Goal: Task Accomplishment & Management: Use online tool/utility

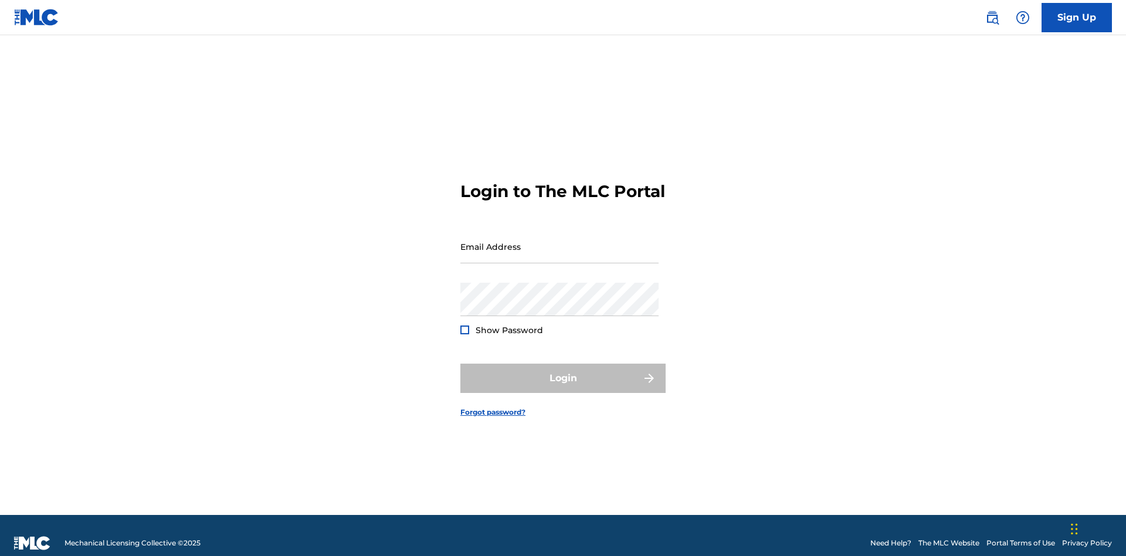
scroll to position [15, 0]
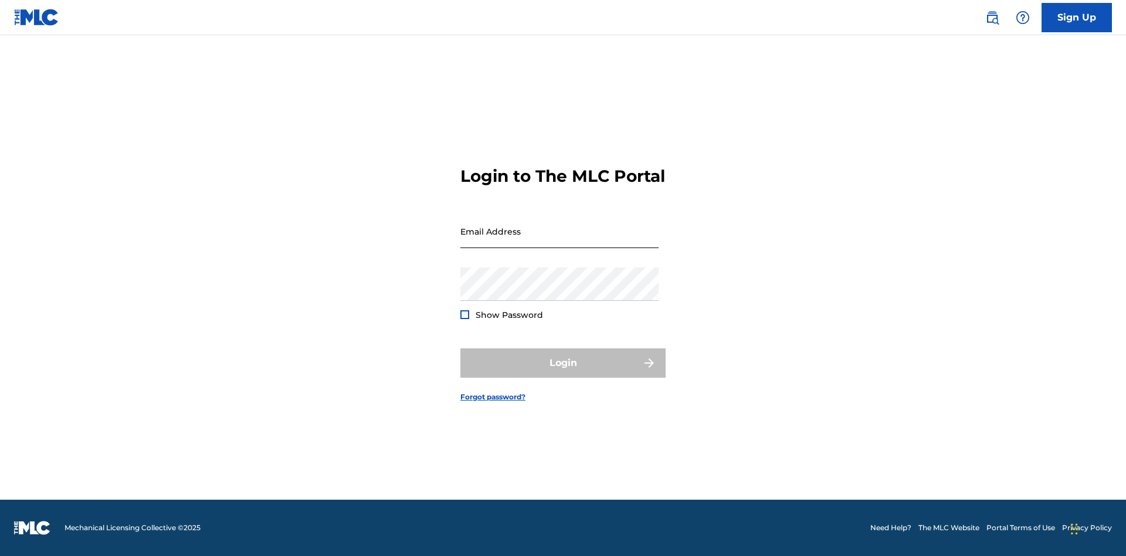
click at [559, 241] on input "Email Address" at bounding box center [559, 231] width 198 height 33
type input "Duke.McTesterson@gmail.com"
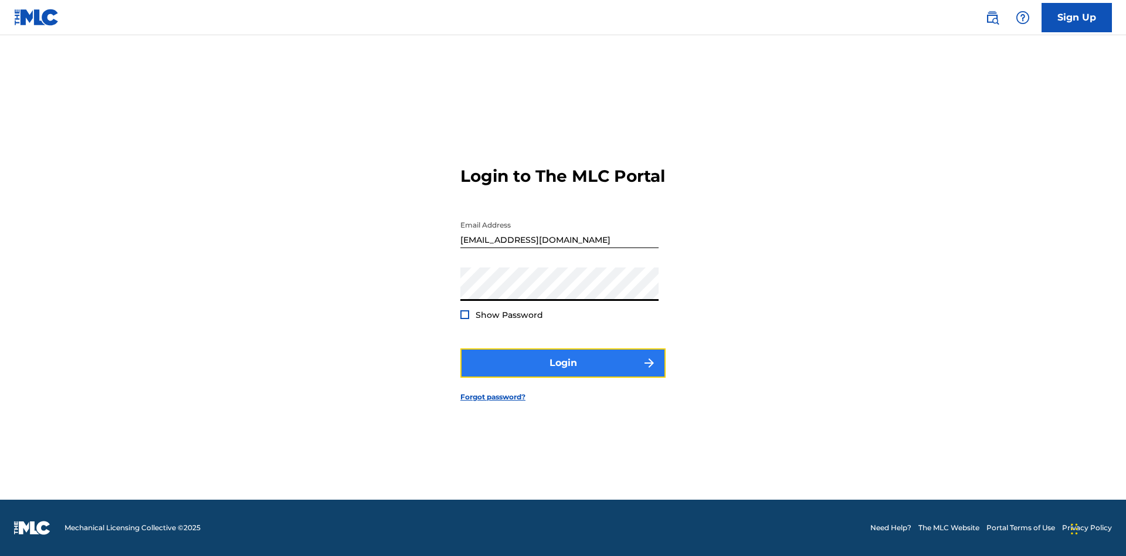
click at [563, 373] on button "Login" at bounding box center [562, 362] width 205 height 29
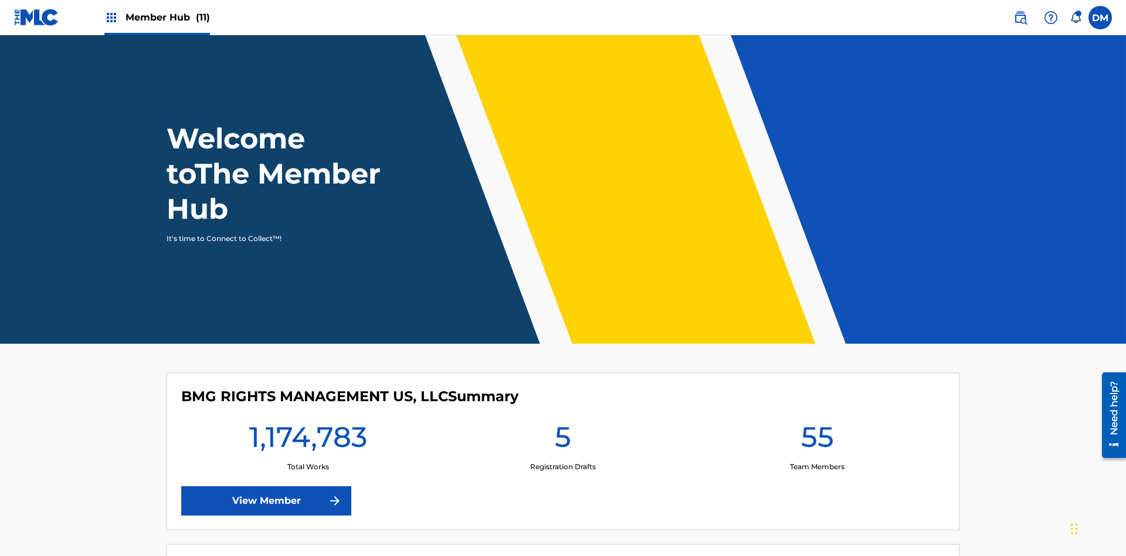
click at [167, 17] on span "Member Hub (11)" at bounding box center [167, 17] width 84 height 13
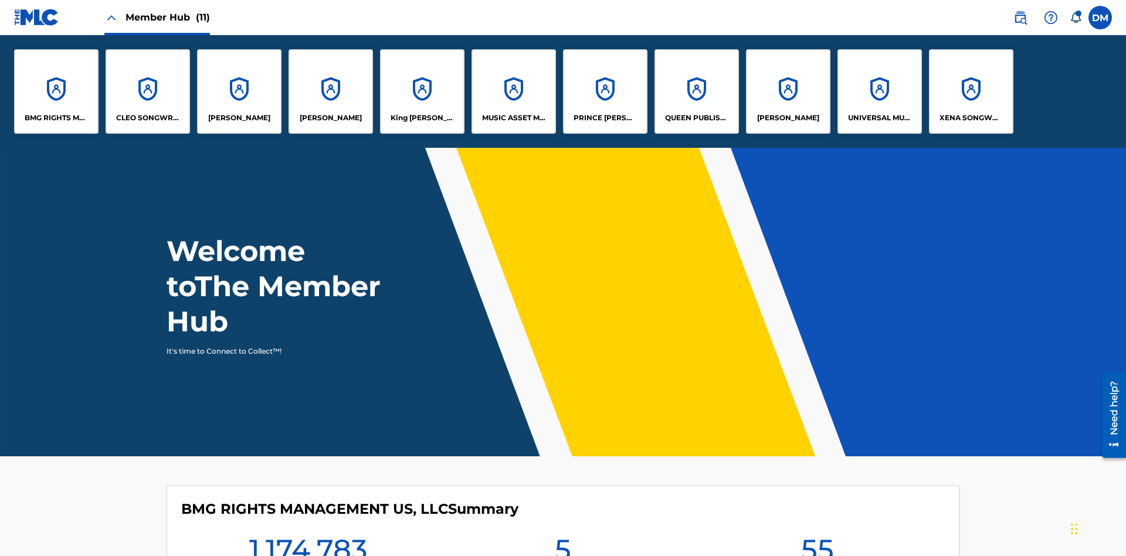
scroll to position [42, 0]
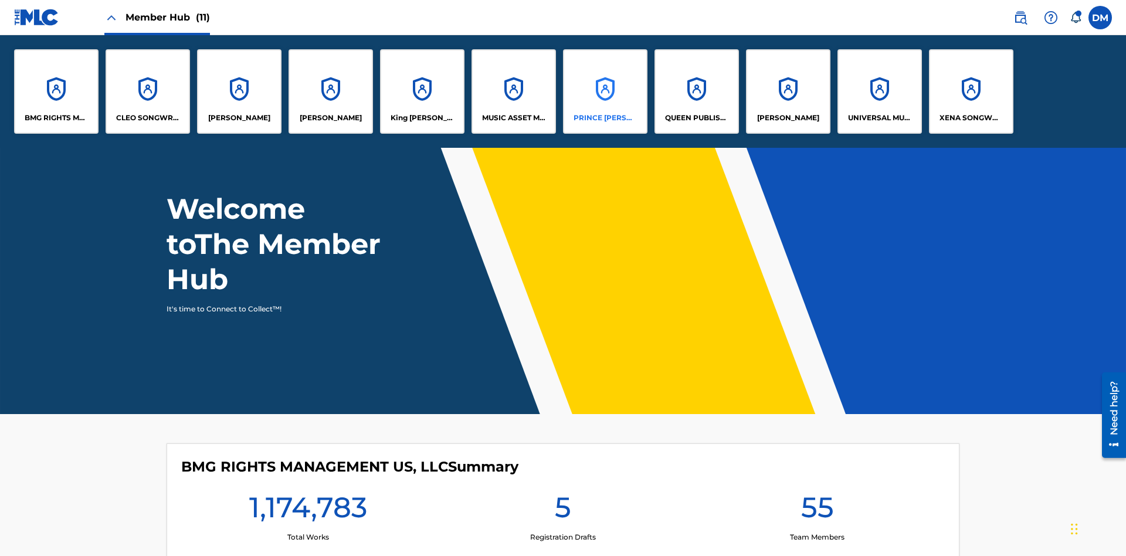
click at [605, 118] on p "PRINCE MCTESTERSON" at bounding box center [605, 118] width 64 height 11
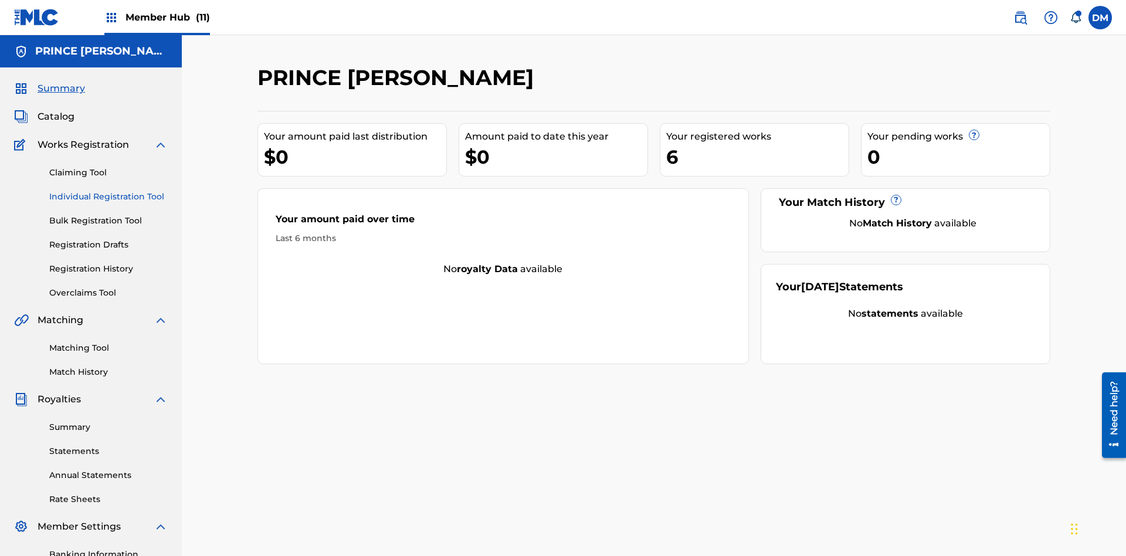
click at [108, 191] on link "Individual Registration Tool" at bounding box center [108, 197] width 118 height 12
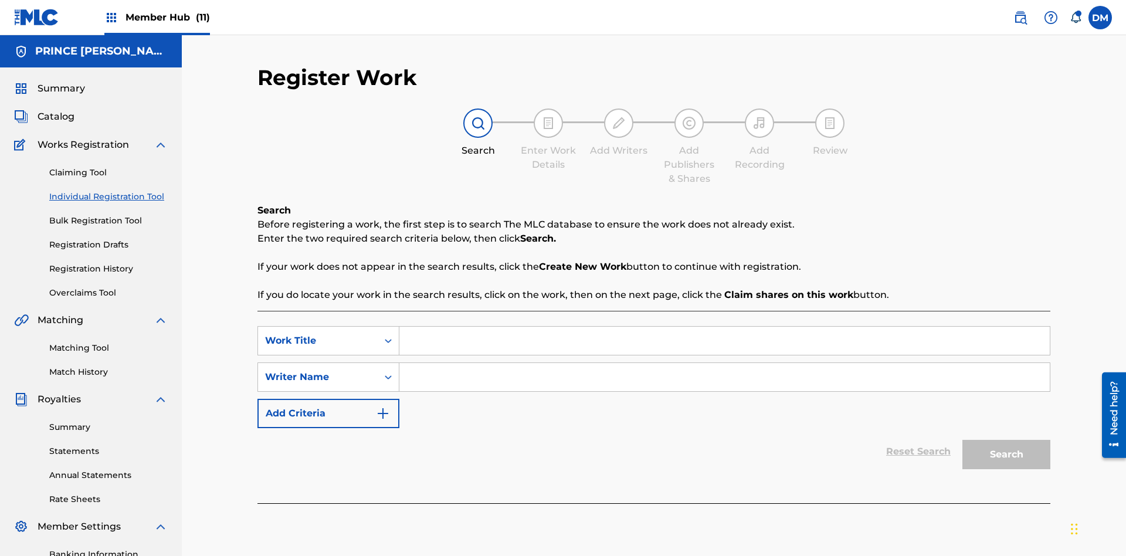
click at [724, 327] on input "Search Form" at bounding box center [724, 341] width 650 height 28
type input "Delete All Registered Drafts"
click at [724, 363] on input "Search Form" at bounding box center [724, 377] width 650 height 28
type input "QWERTYUIOP"
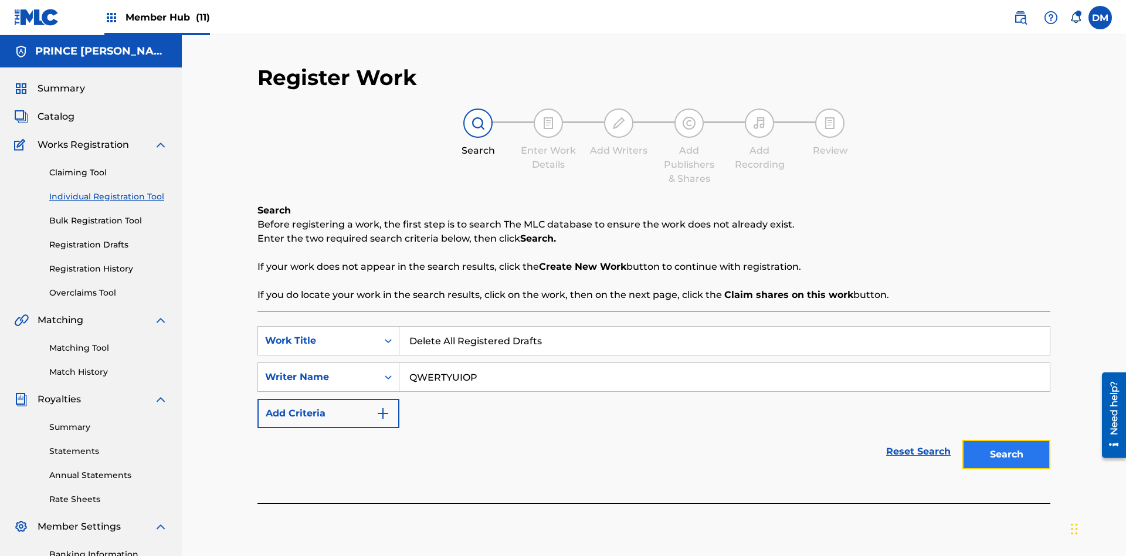
click at [1006, 440] on button "Search" at bounding box center [1006, 454] width 88 height 29
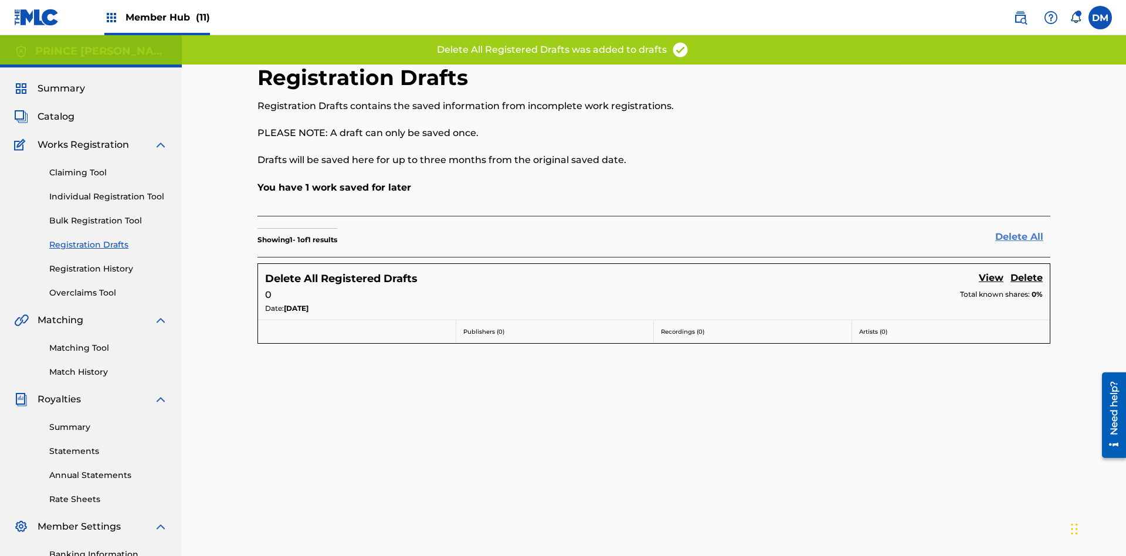
click at [1023, 230] on link "Delete All" at bounding box center [1022, 237] width 55 height 14
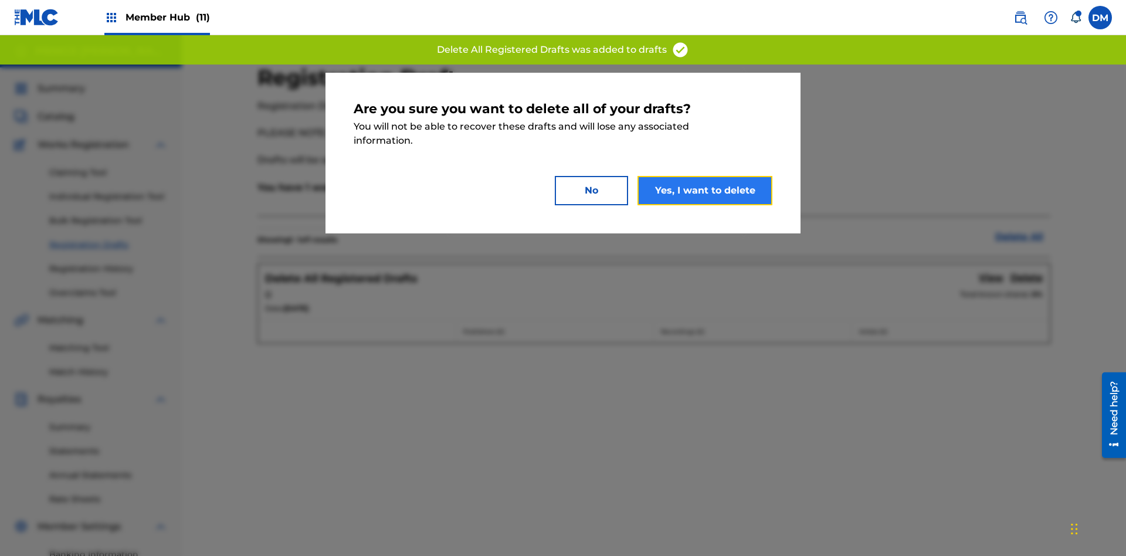
click at [705, 190] on button "Yes, I want to delete" at bounding box center [704, 190] width 135 height 29
